Goal: Task Accomplishment & Management: Complete application form

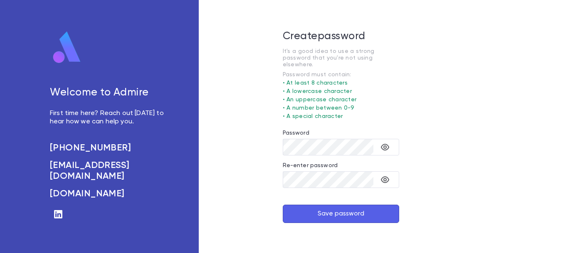
click at [359, 206] on button "Save password" at bounding box center [341, 213] width 116 height 18
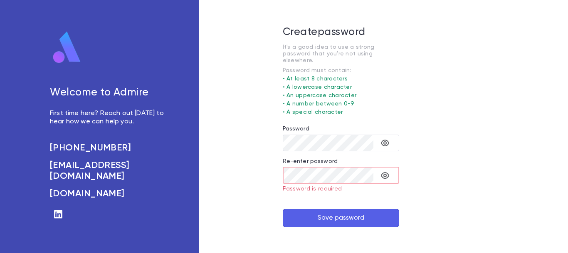
drag, startPoint x: 359, startPoint y: 206, endPoint x: 513, endPoint y: 76, distance: 200.8
click at [513, 76] on div "Welcome to Admire First time here? Reach out [DATE] to hear how we can help you…" at bounding box center [284, 126] width 568 height 253
click at [368, 215] on button "Save password" at bounding box center [341, 217] width 116 height 18
click at [84, 166] on h6 "[EMAIL_ADDRESS][DOMAIN_NAME]" at bounding box center [108, 171] width 116 height 22
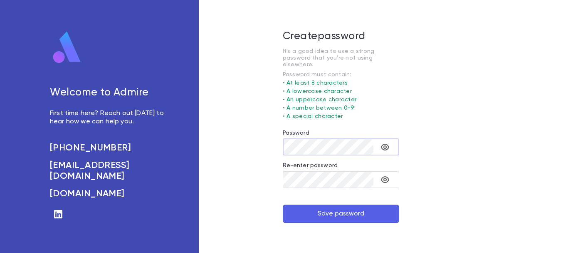
click at [245, 155] on div "Create password It's a good idea to use a strong password that you're not using…" at bounding box center [341, 126] width 284 height 253
click at [383, 174] on icon "toggle password visibility" at bounding box center [385, 179] width 10 height 10
click at [385, 174] on icon "toggle password visibility" at bounding box center [385, 179] width 10 height 10
click at [322, 209] on button "Save password" at bounding box center [341, 213] width 116 height 18
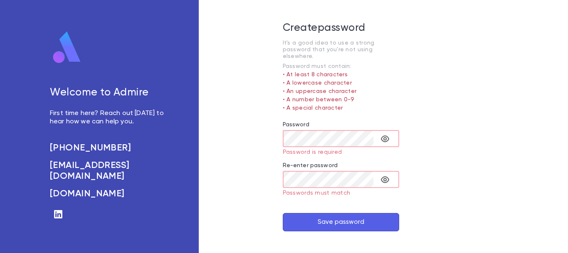
click at [460, 146] on div "Create password It's a good idea to use a strong password that you're not using…" at bounding box center [341, 126] width 284 height 253
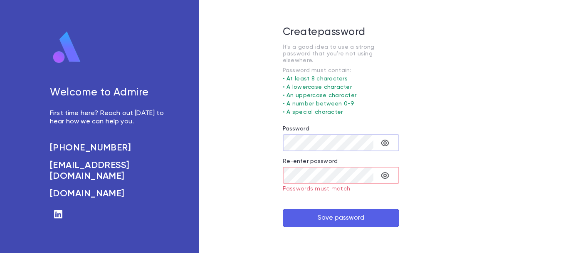
click at [316, 218] on button "Save password" at bounding box center [341, 217] width 116 height 18
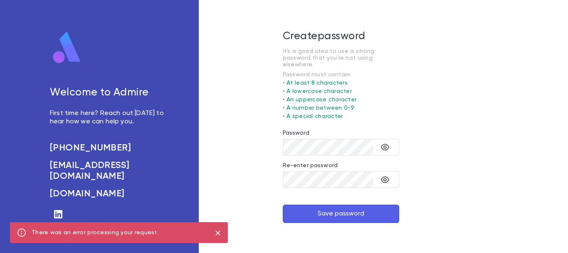
click at [309, 209] on button "Save password" at bounding box center [341, 213] width 116 height 18
click at [320, 205] on button "Save password" at bounding box center [341, 213] width 116 height 18
click at [92, 150] on h6 "[PHONE_NUMBER]" at bounding box center [108, 147] width 116 height 11
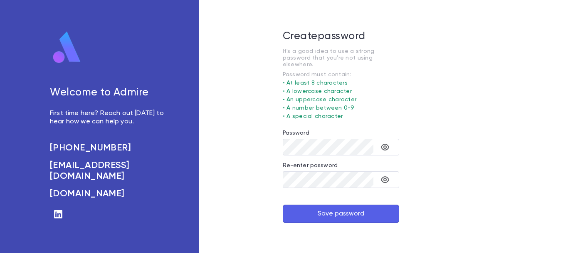
click at [359, 205] on button "Save password" at bounding box center [341, 213] width 116 height 18
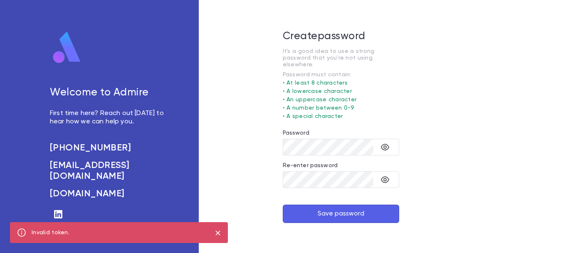
click at [326, 206] on button "Save password" at bounding box center [341, 213] width 116 height 18
click at [218, 232] on icon "close" at bounding box center [218, 232] width 5 height 5
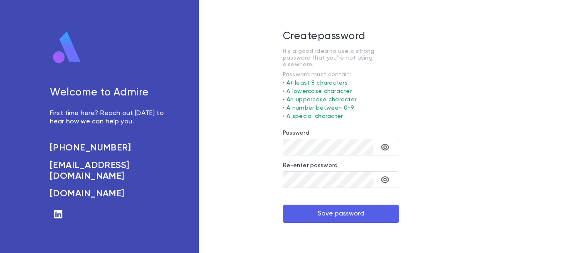
click at [356, 208] on button "Save password" at bounding box center [341, 213] width 116 height 18
click at [371, 211] on button "Save password" at bounding box center [341, 213] width 116 height 18
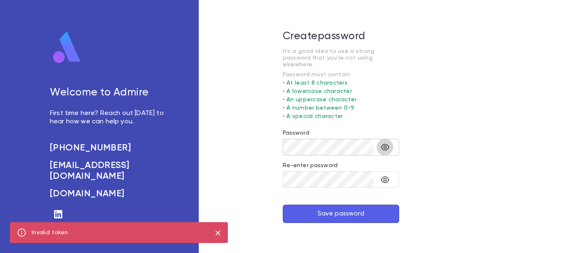
click at [384, 142] on icon "toggle password visibility" at bounding box center [385, 147] width 10 height 10
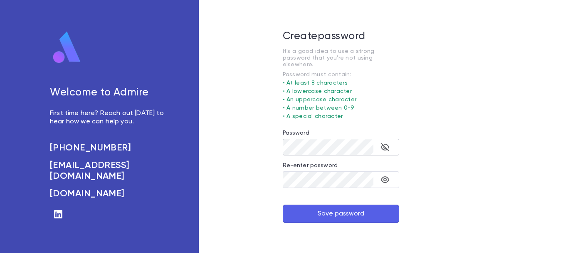
click at [385, 176] on icon "toggle password visibility" at bounding box center [385, 179] width 8 height 7
click at [385, 142] on icon "toggle password visibility" at bounding box center [385, 147] width 10 height 10
click at [384, 142] on icon "toggle password visibility" at bounding box center [385, 147] width 10 height 10
click at [368, 206] on button "Save password" at bounding box center [341, 213] width 116 height 18
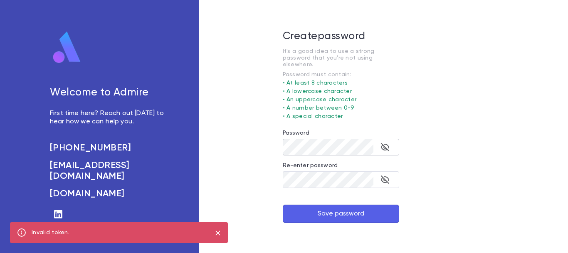
click at [384, 212] on button "Save password" at bounding box center [341, 213] width 116 height 18
